Goal: Task Accomplishment & Management: Manage account settings

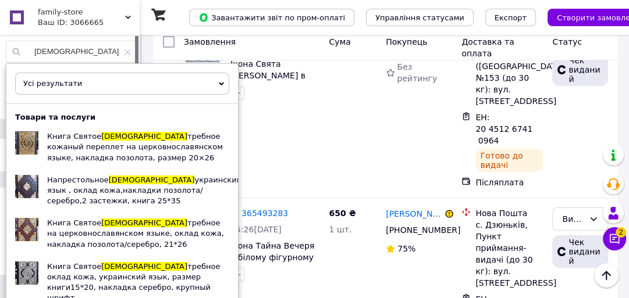
scroll to position [1103, 0]
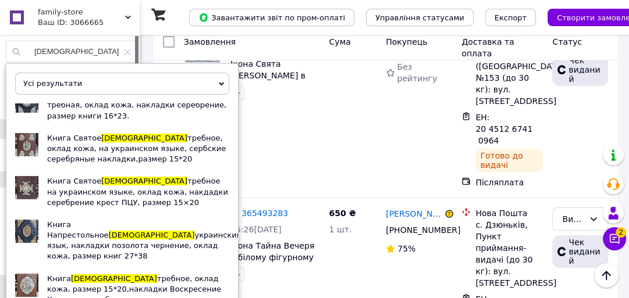
drag, startPoint x: 82, startPoint y: 56, endPoint x: 0, endPoint y: 63, distance: 82.3
click at [0, 63] on div "[DEMOGRAPHIC_DATA] результати Тільки замовлення Тільки товари та послуги Тільки…" at bounding box center [71, 157] width 143 height 244
type input "[PERSON_NAME]"
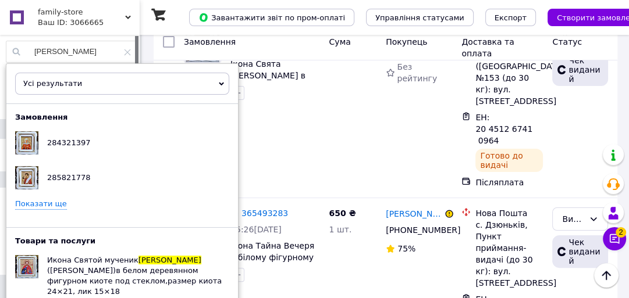
click at [34, 206] on link "Показати ще" at bounding box center [41, 204] width 52 height 11
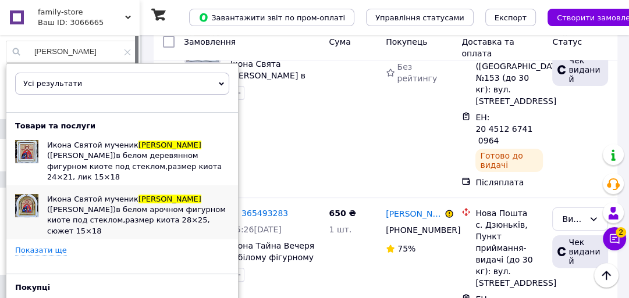
scroll to position [187, 0]
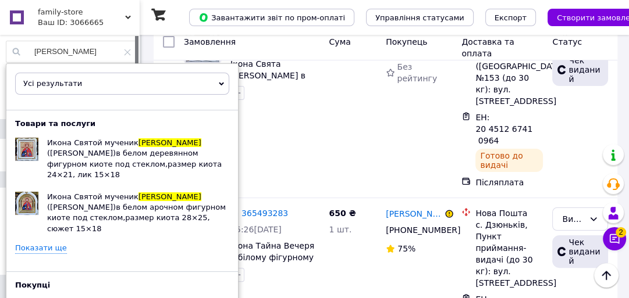
click at [35, 243] on link "Показати ще" at bounding box center [41, 248] width 52 height 11
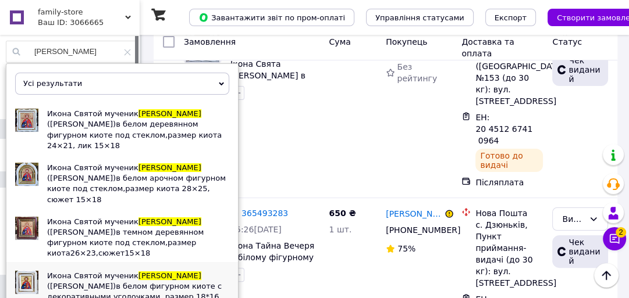
scroll to position [248, 0]
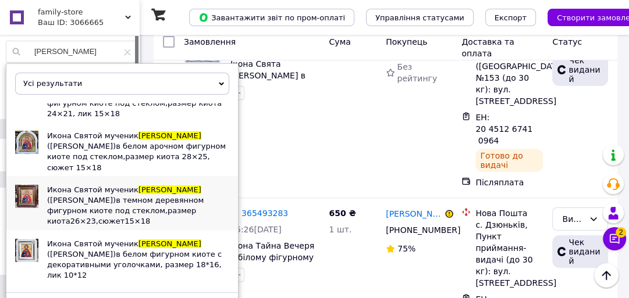
click at [30, 185] on div at bounding box center [26, 196] width 23 height 23
drag, startPoint x: 83, startPoint y: 60, endPoint x: 12, endPoint y: 59, distance: 70.4
click at [12, 59] on input "[PERSON_NAME]" at bounding box center [71, 51] width 130 height 21
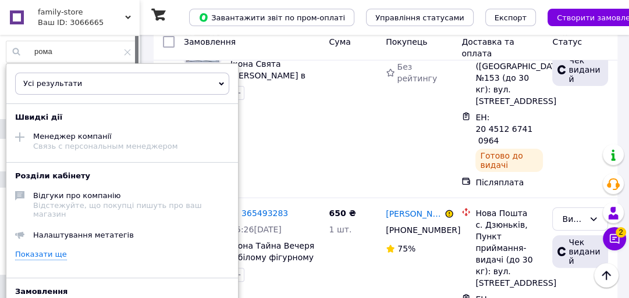
type input "роман"
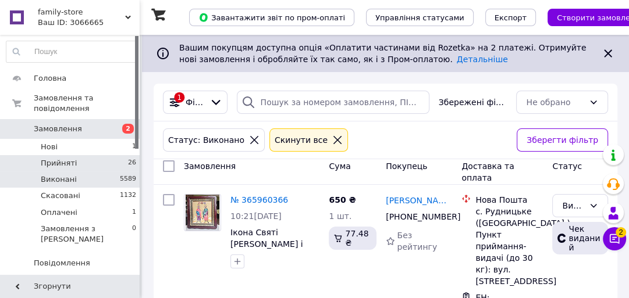
click at [66, 159] on li "Прийняті 26" at bounding box center [71, 163] width 143 height 16
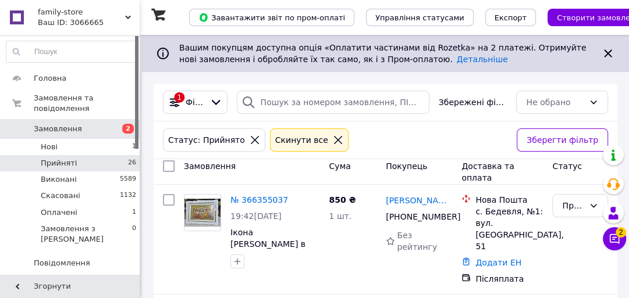
click at [93, 155] on li "Прийняті 26" at bounding box center [71, 163] width 143 height 16
